Goal: Task Accomplishment & Management: Complete application form

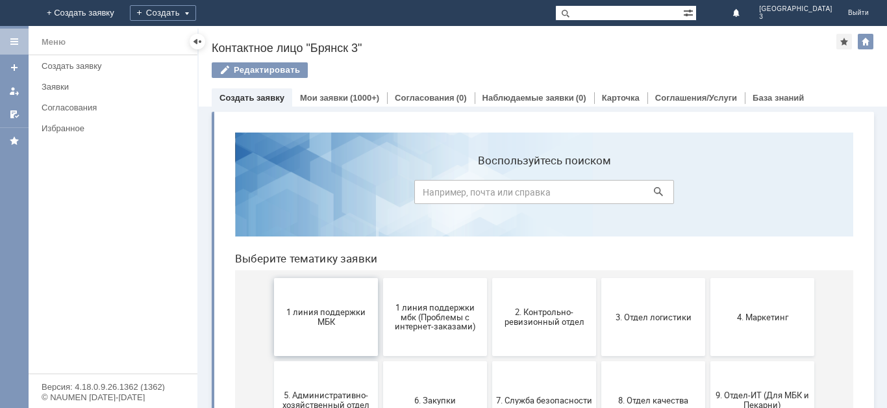
click at [347, 313] on span "1 линия поддержки МБК" at bounding box center [326, 316] width 96 height 19
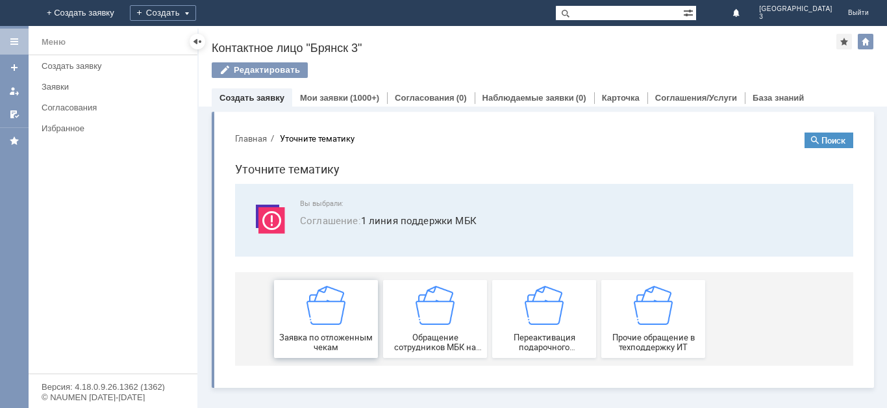
click at [331, 321] on img at bounding box center [326, 305] width 39 height 39
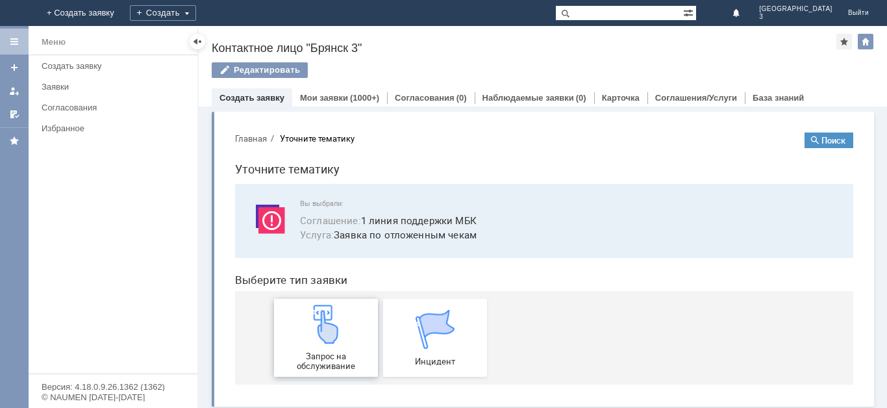
click at [330, 325] on img at bounding box center [326, 324] width 39 height 39
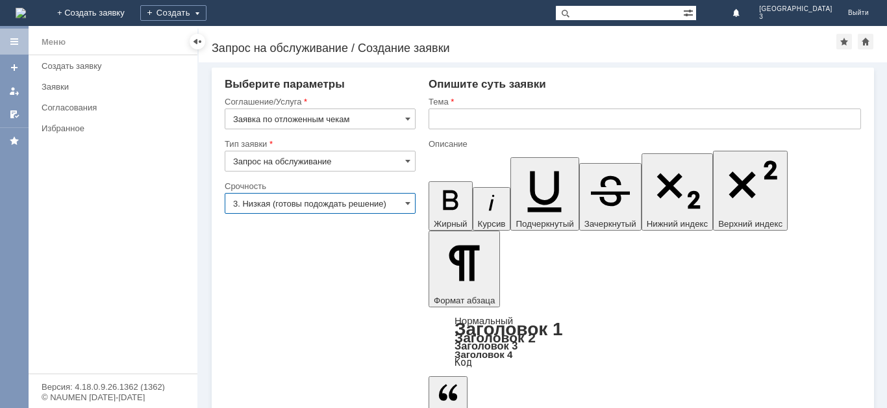
click at [391, 203] on input "3. Низкая (готовы подождать решение)" at bounding box center [320, 203] width 191 height 21
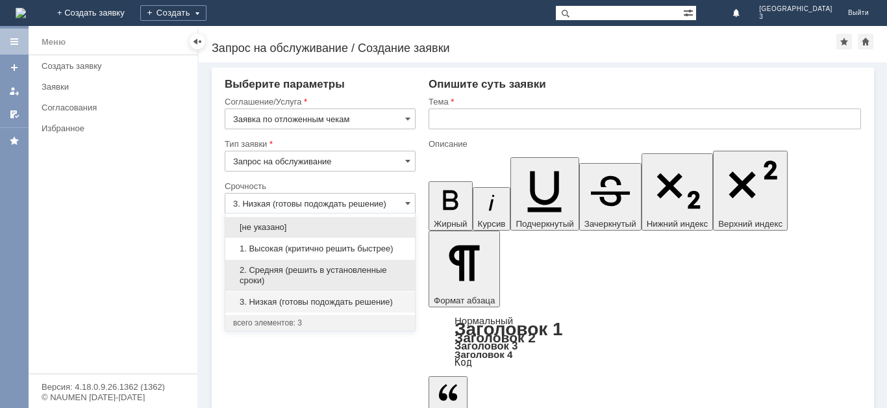
click at [323, 268] on span "2. Средняя (решить в установленные сроки)" at bounding box center [320, 275] width 174 height 21
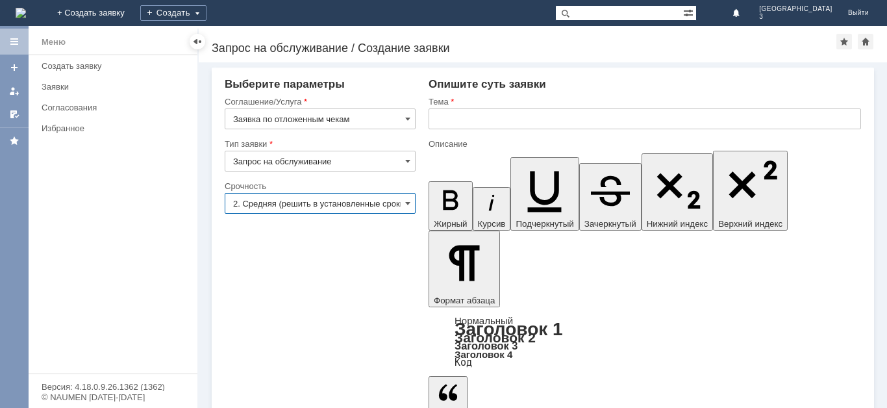
type input "2. Средняя (решить в установленные сроки)"
click at [456, 121] on input "text" at bounding box center [645, 118] width 433 height 21
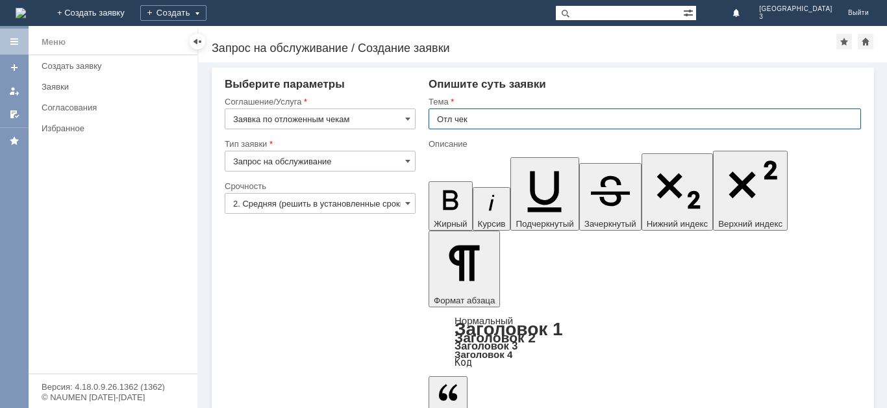
type input "Отл чек"
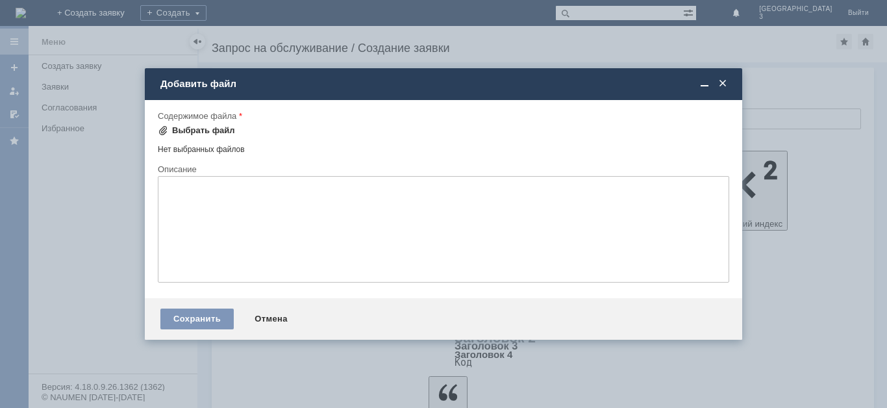
click at [165, 131] on span at bounding box center [163, 130] width 10 height 10
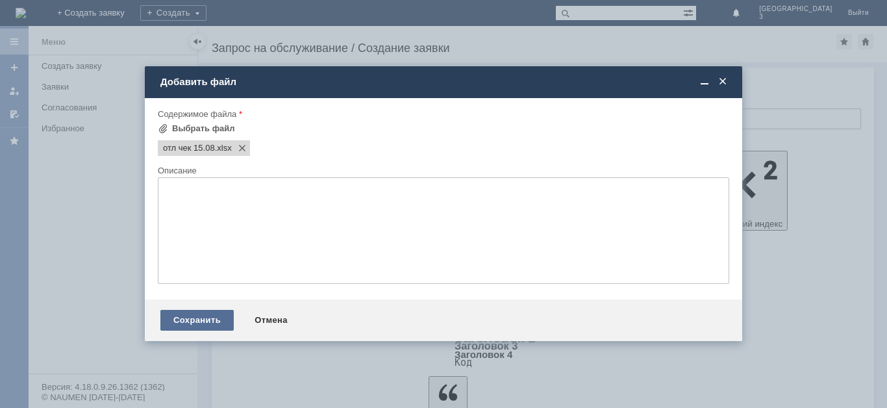
click at [214, 318] on div "Сохранить" at bounding box center [196, 320] width 73 height 21
